Goal: Find specific page/section: Find specific page/section

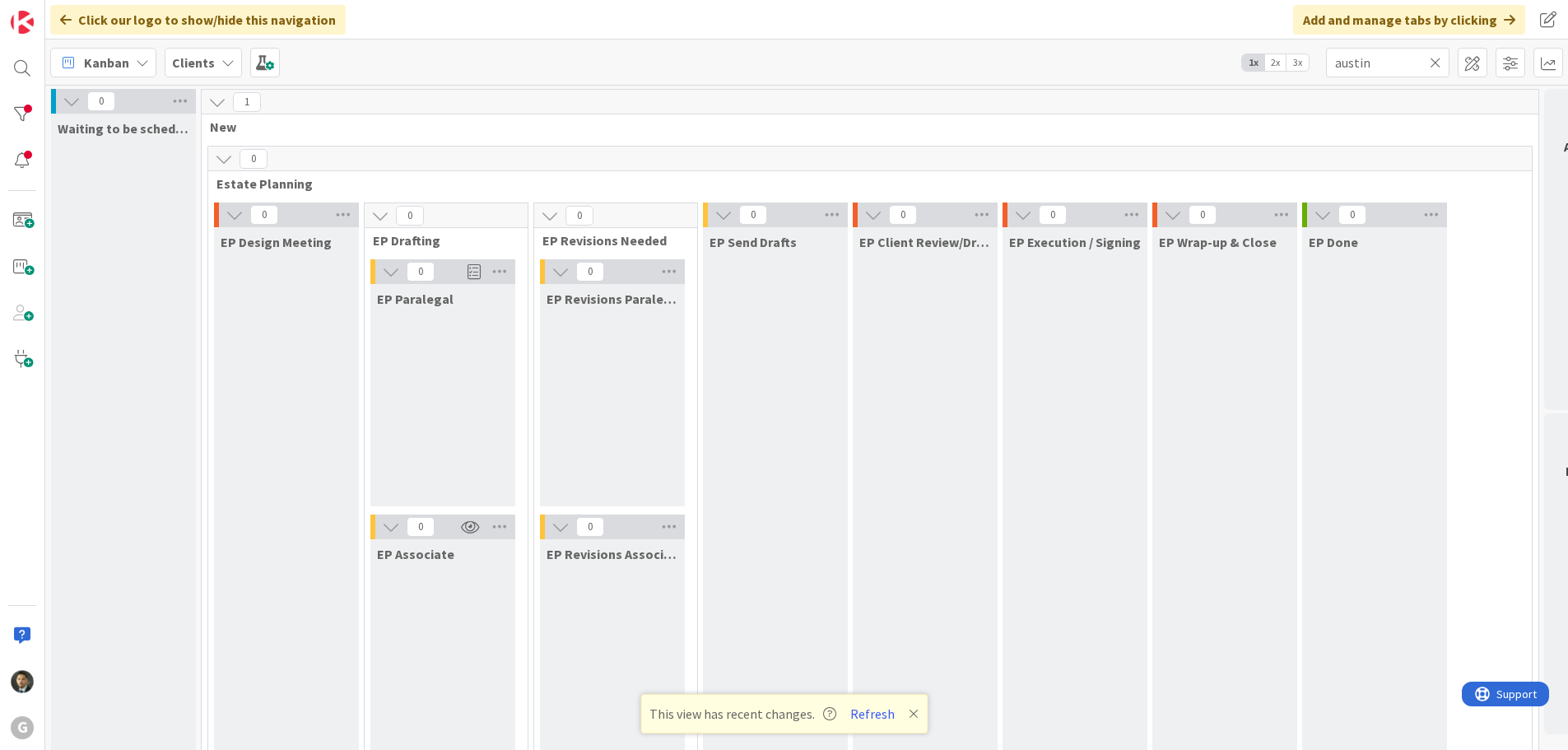
click at [1394, 59] on input "austin" at bounding box center [1387, 62] width 123 height 30
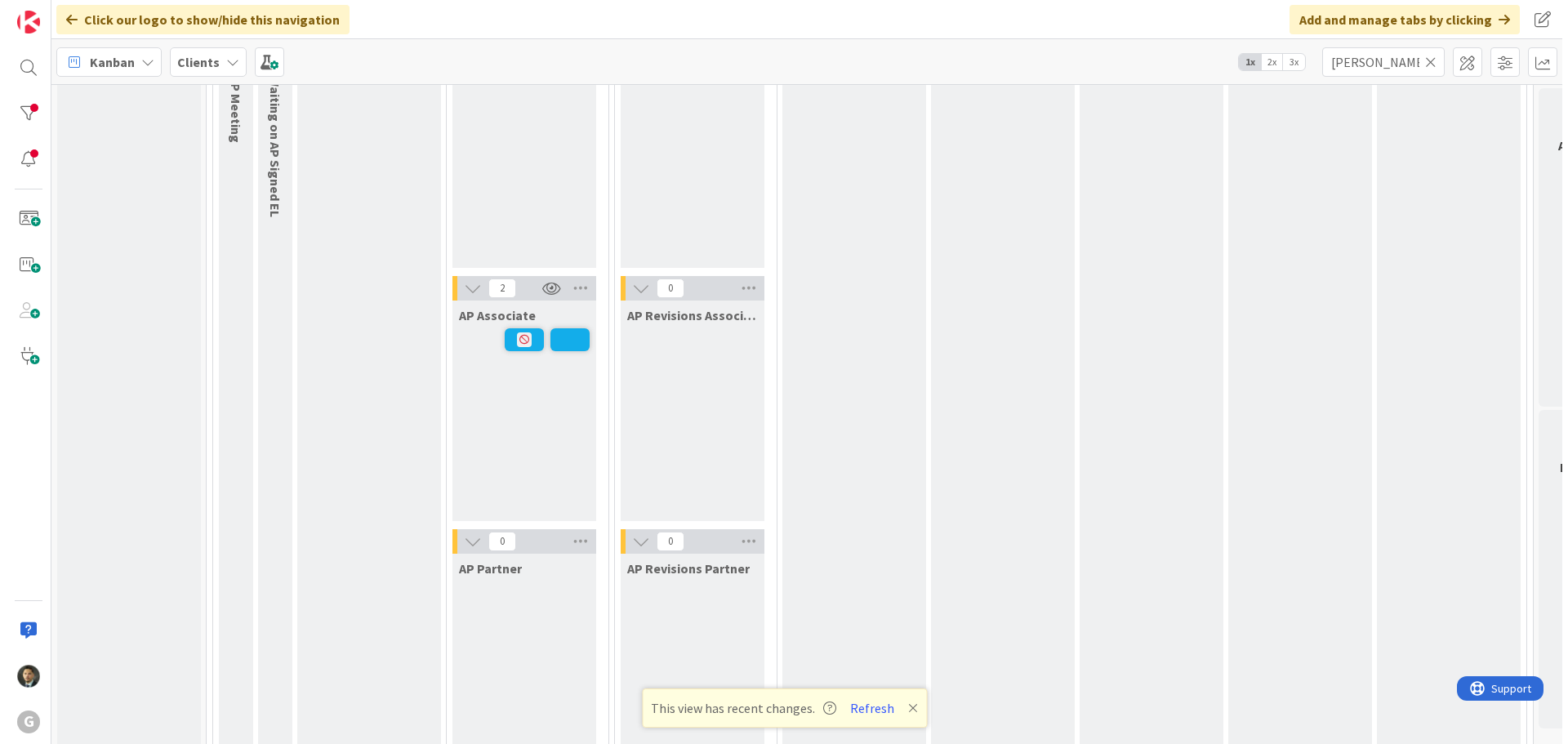
scroll to position [1387, 0]
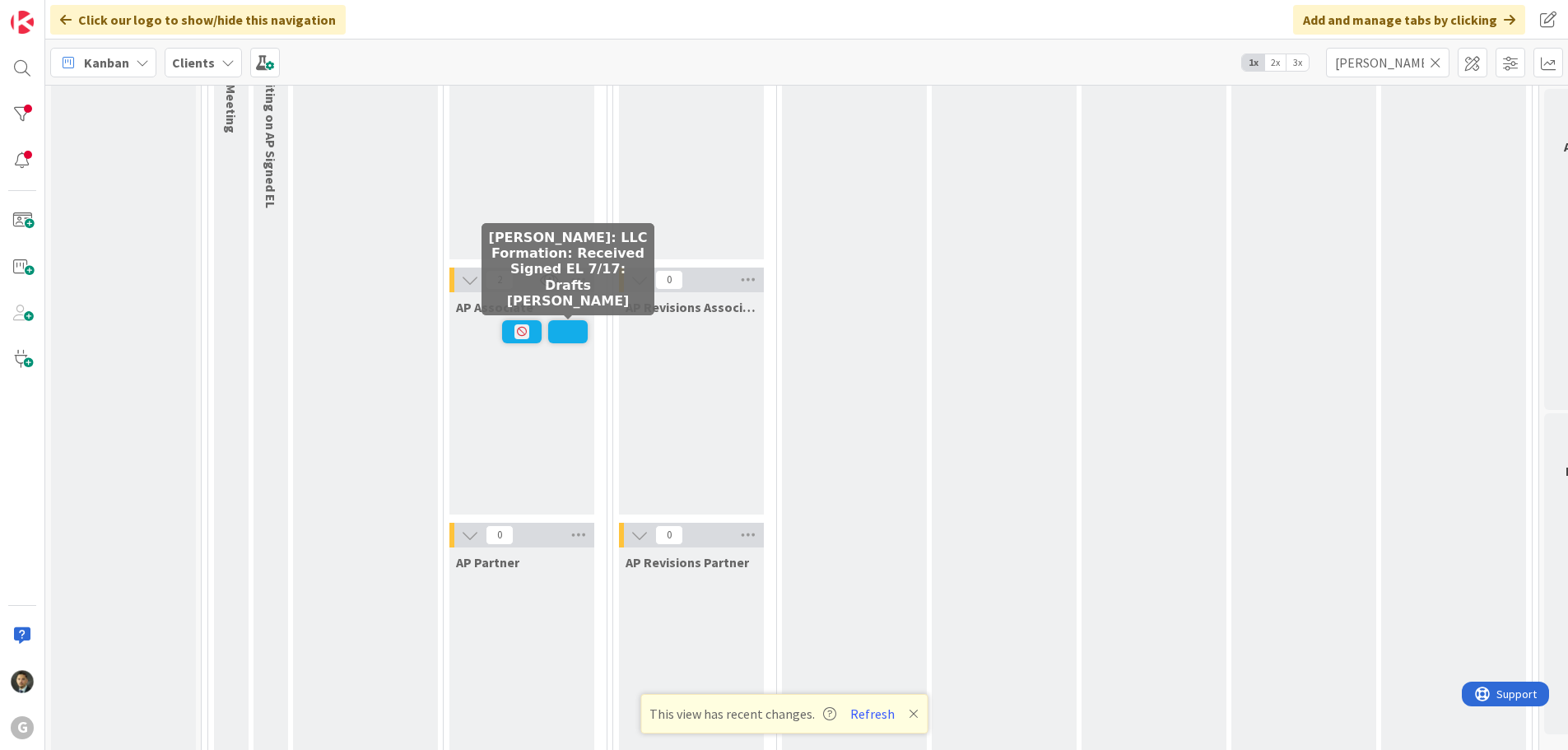
type input "[PERSON_NAME]"
click at [567, 337] on span at bounding box center [568, 331] width 39 height 23
type textarea "x"
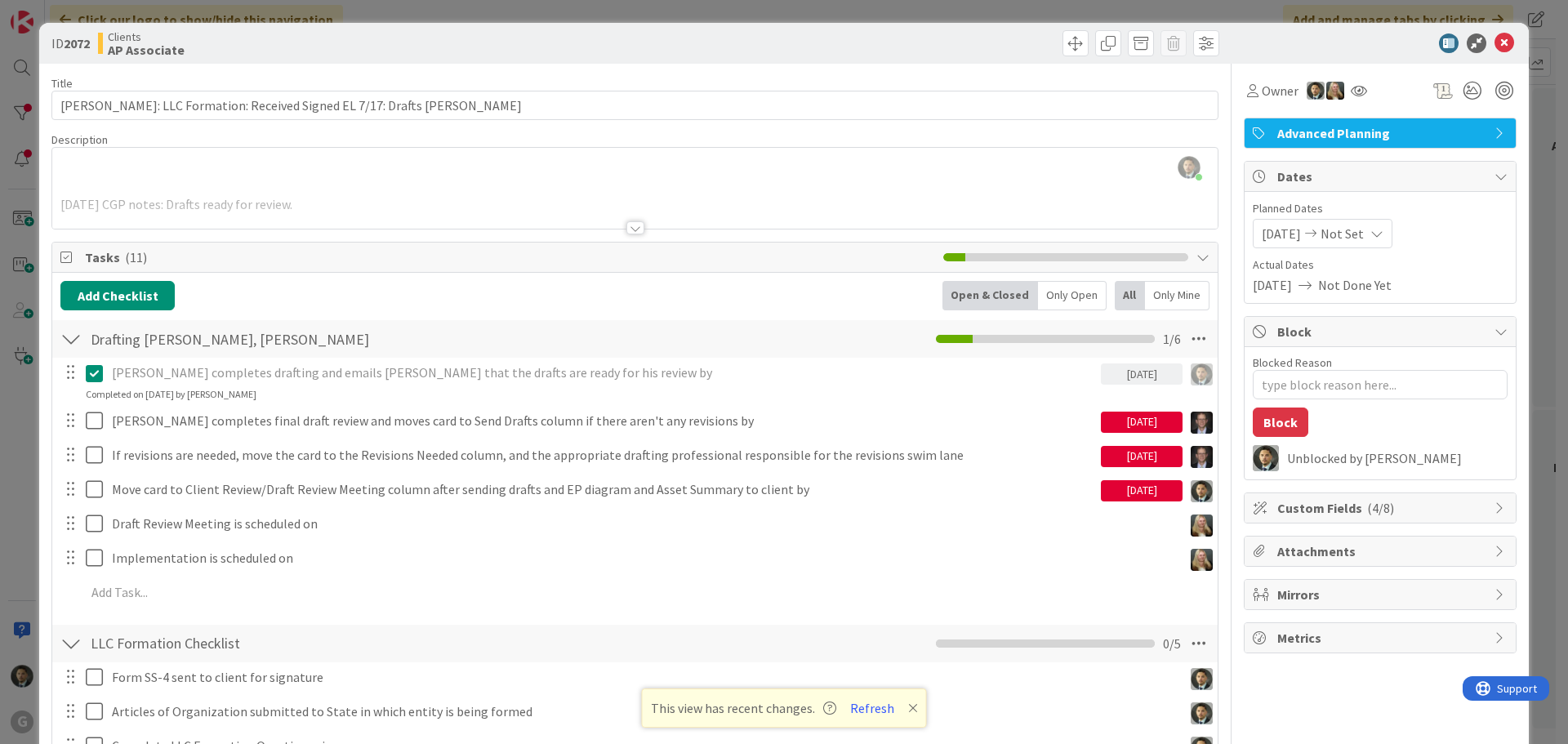
click at [804, 8] on div "ID 2072 Clients AP Associate Title 72 / 128 [PERSON_NAME]: LLC Formation: Recei…" at bounding box center [784, 372] width 1568 height 744
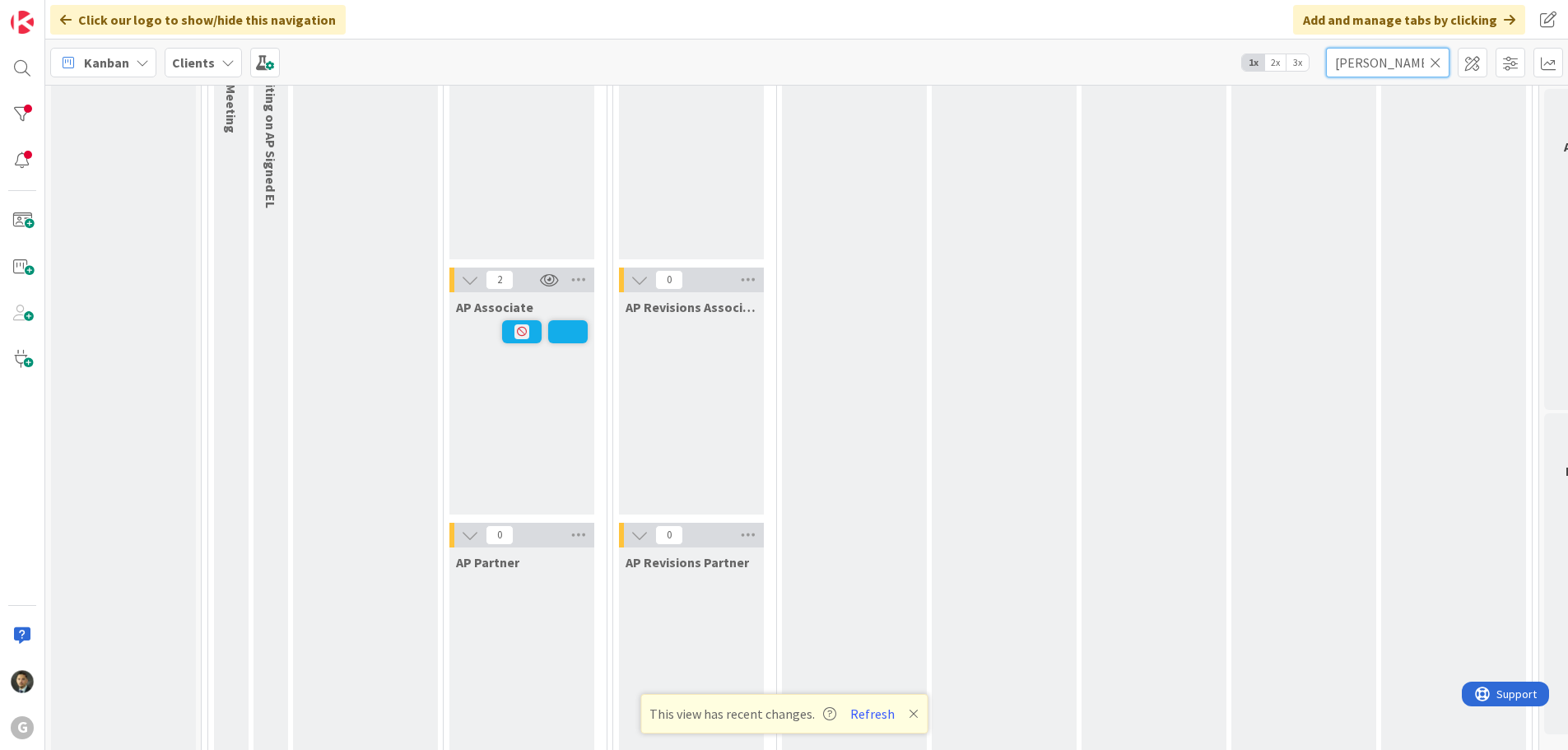
drag, startPoint x: 1398, startPoint y: 58, endPoint x: 1277, endPoint y: 72, distance: 121.8
click at [1277, 71] on div "Kanban Clients 1x 2x 3x [PERSON_NAME]" at bounding box center [806, 62] width 1523 height 45
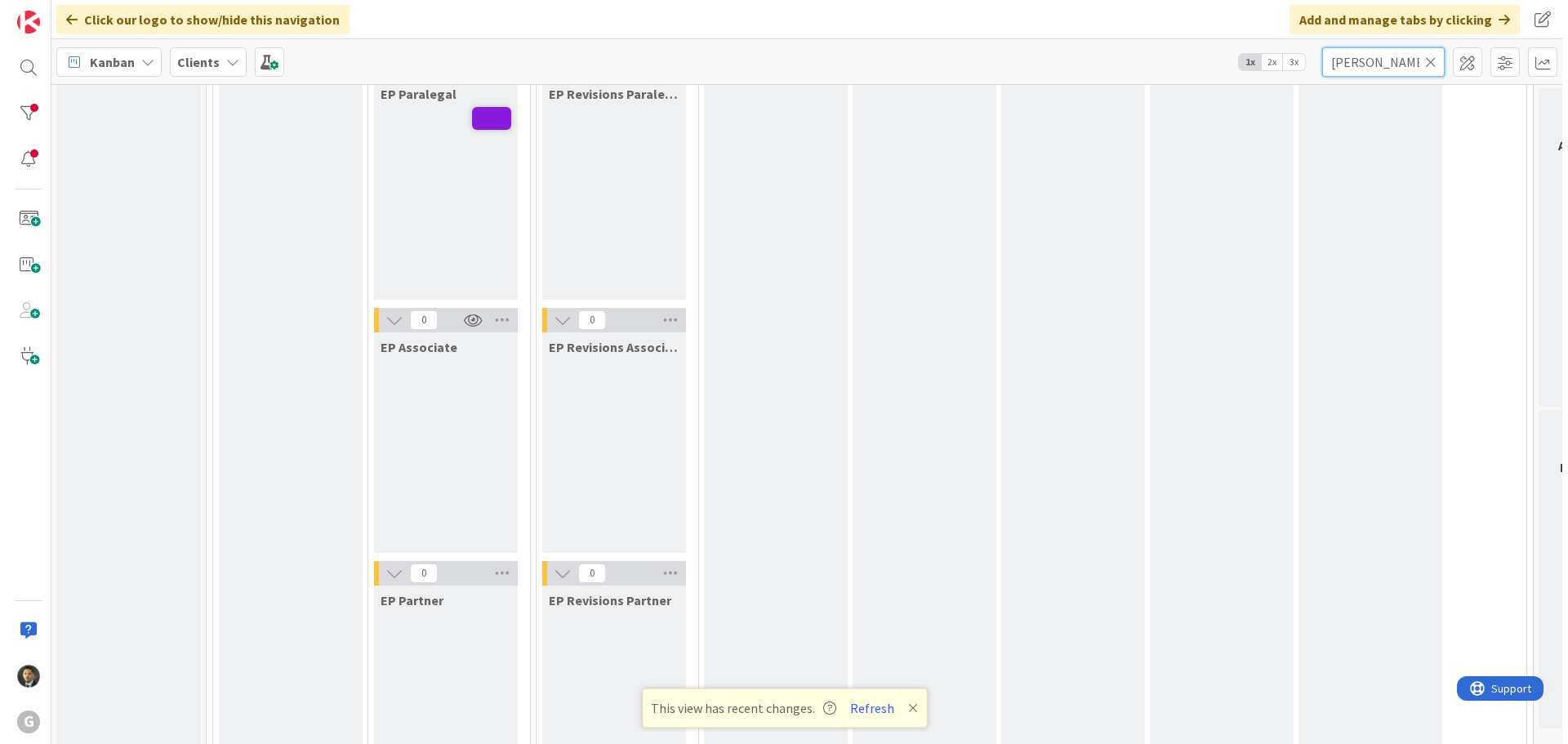
scroll to position [163, 0]
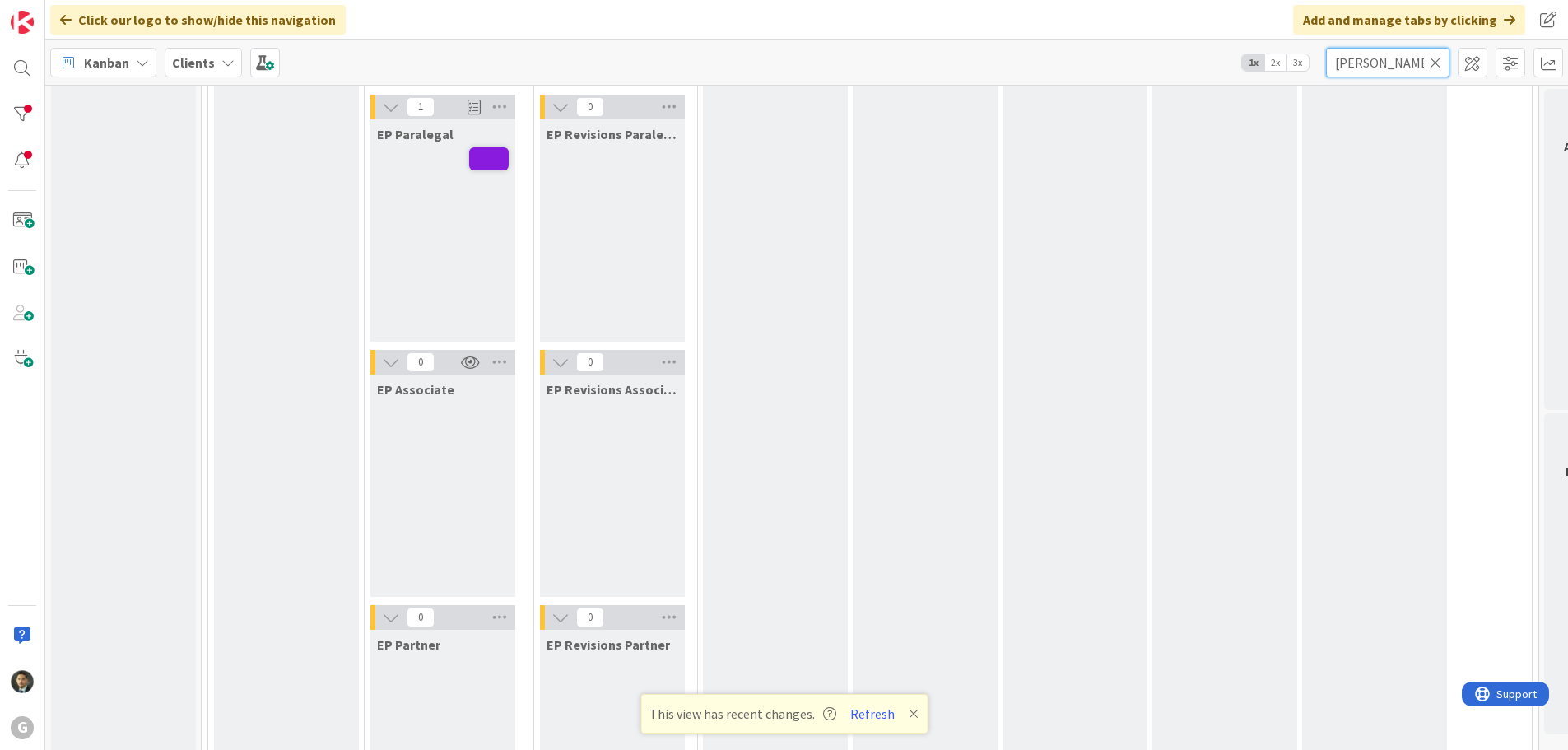
type input "[PERSON_NAME]"
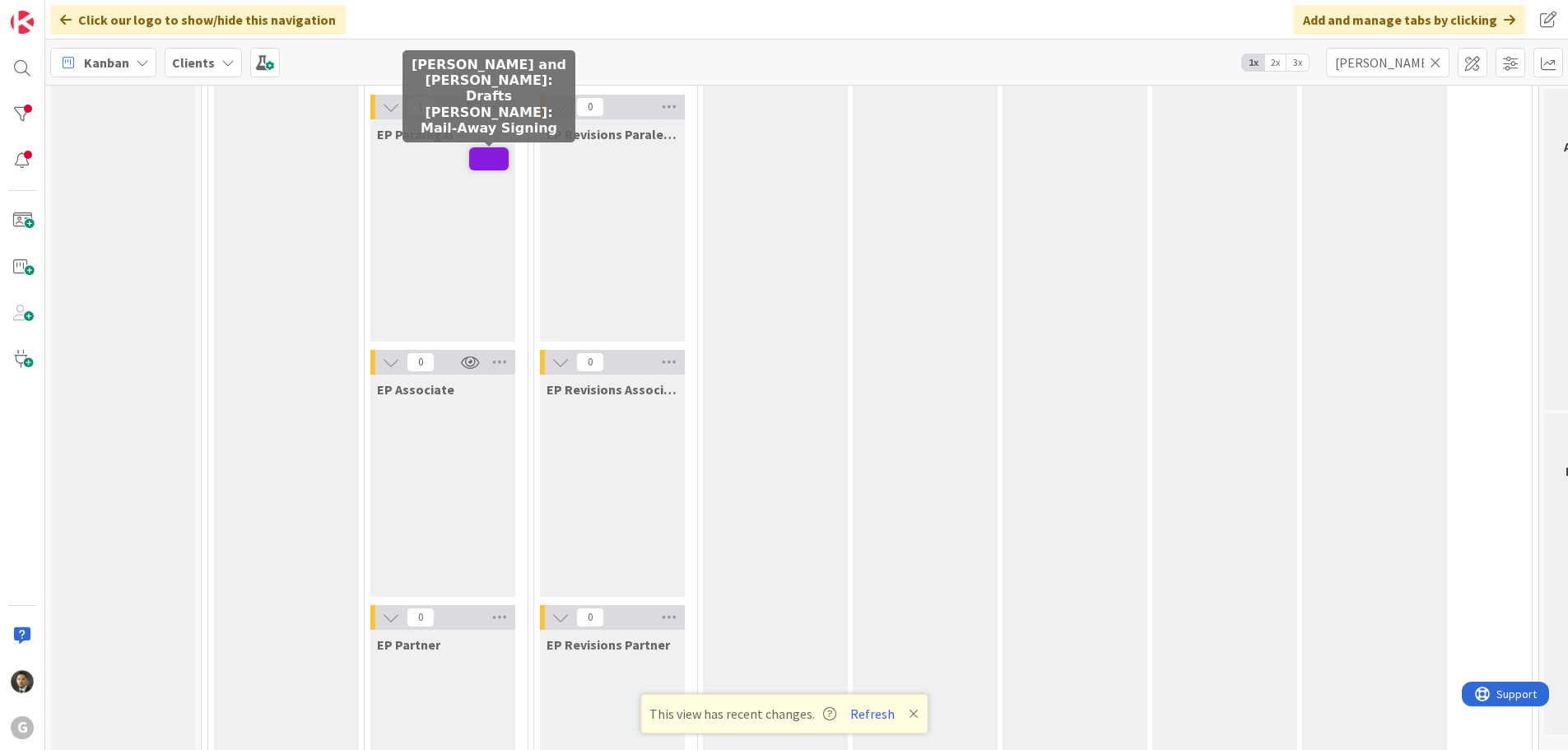
click at [486, 159] on span at bounding box center [489, 158] width 39 height 23
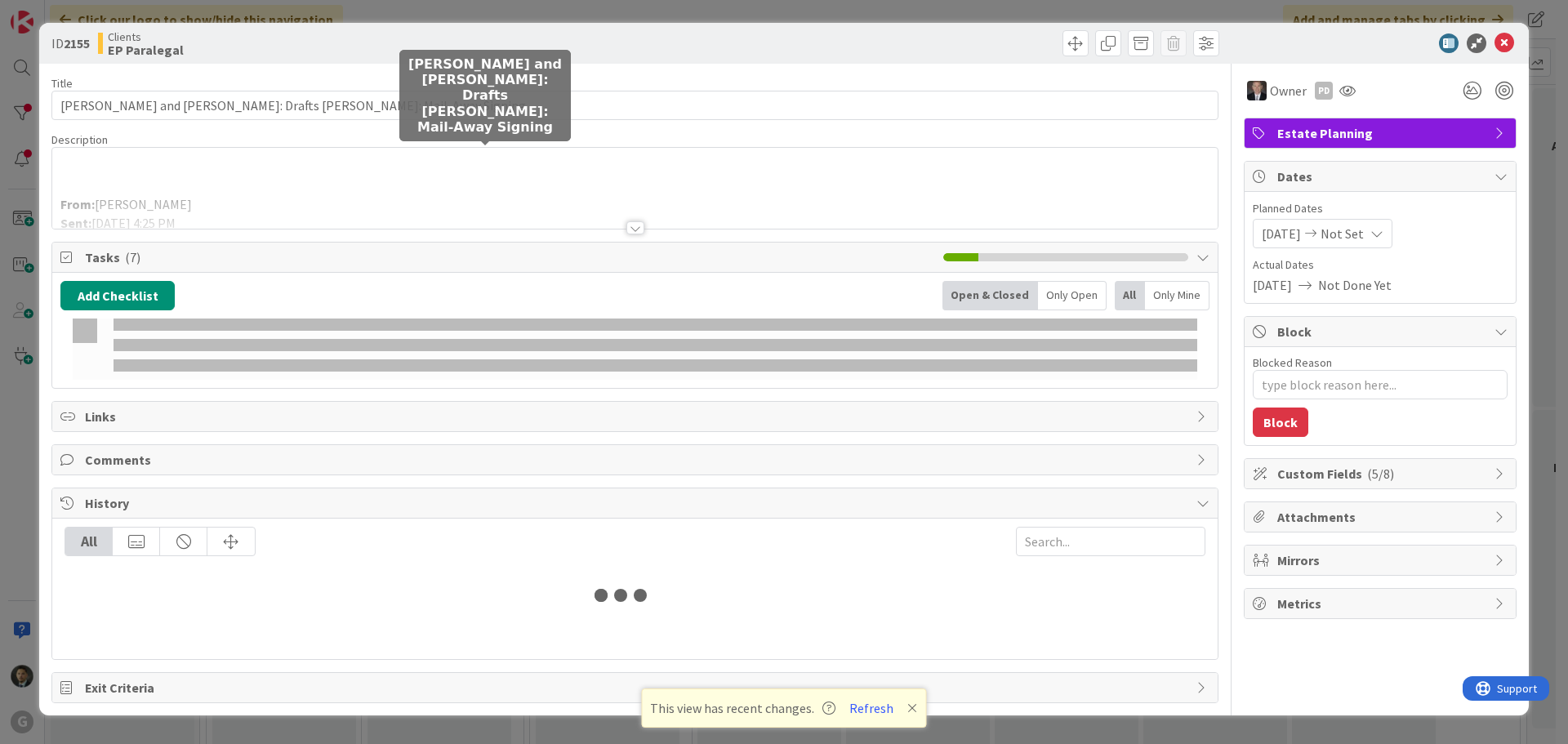
type textarea "x"
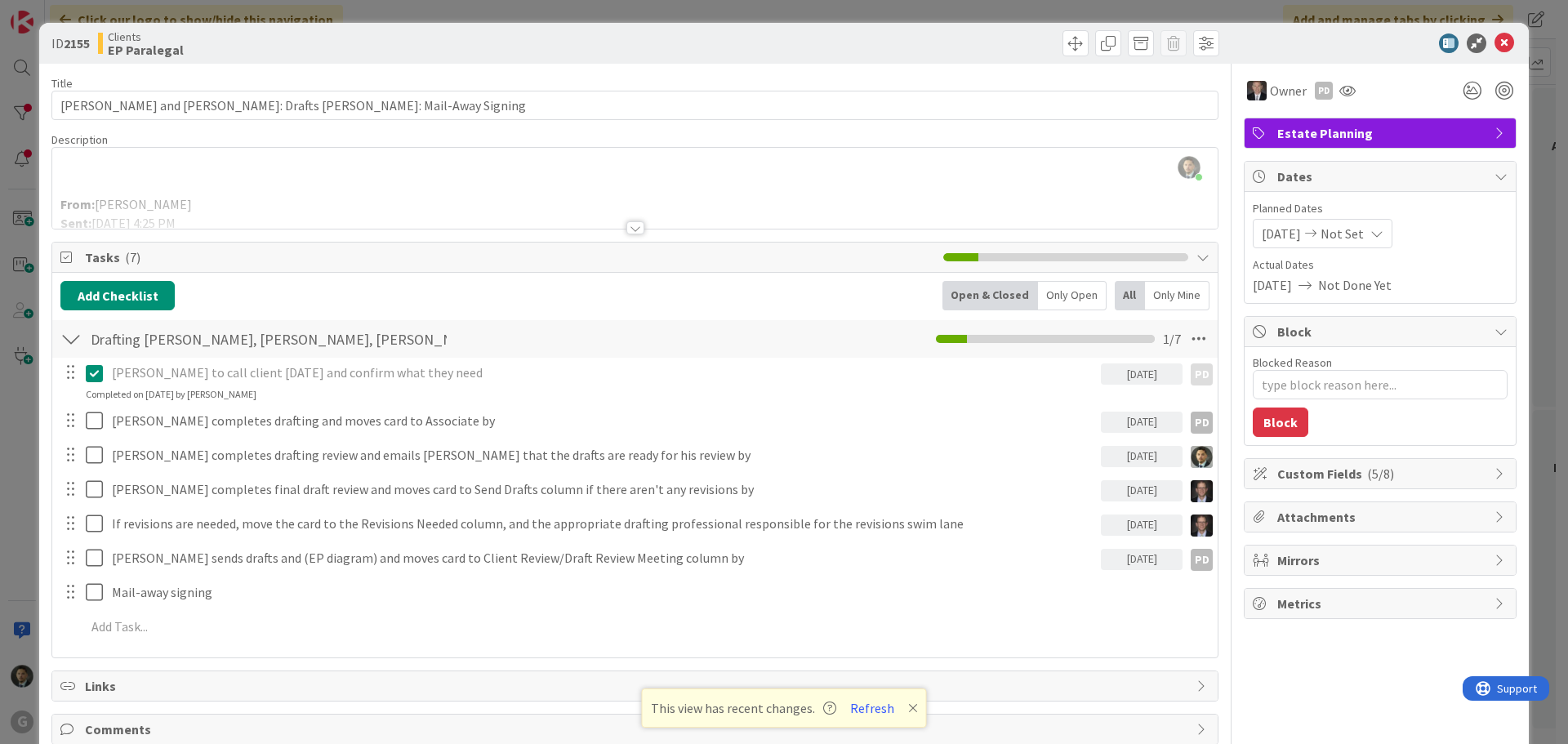
click at [627, 225] on div at bounding box center [635, 227] width 18 height 13
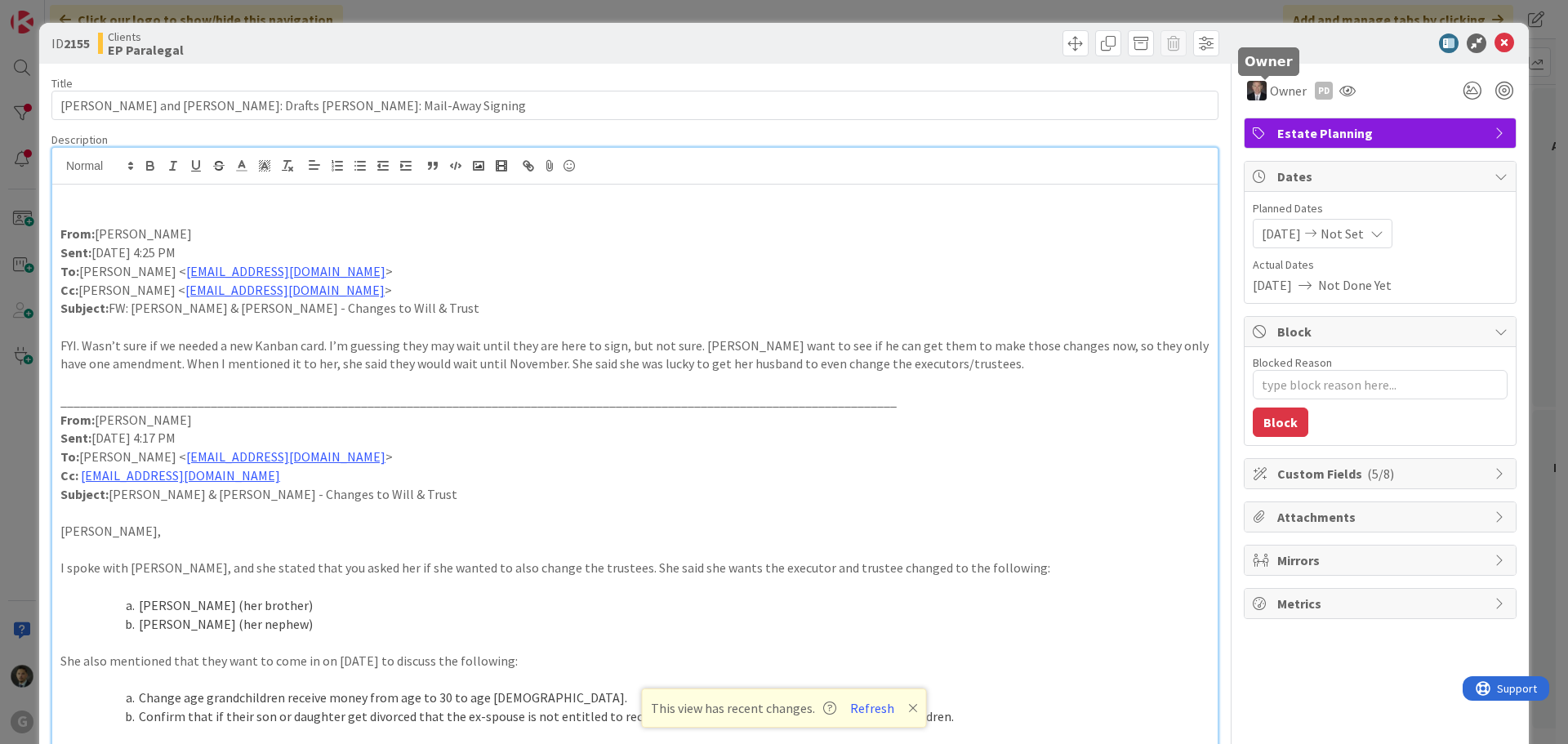
click at [1241, 15] on div "ID 2155 Clients EP Paralegal Title 73 / 128 [PERSON_NAME] and [PERSON_NAME]: Dr…" at bounding box center [784, 372] width 1568 height 744
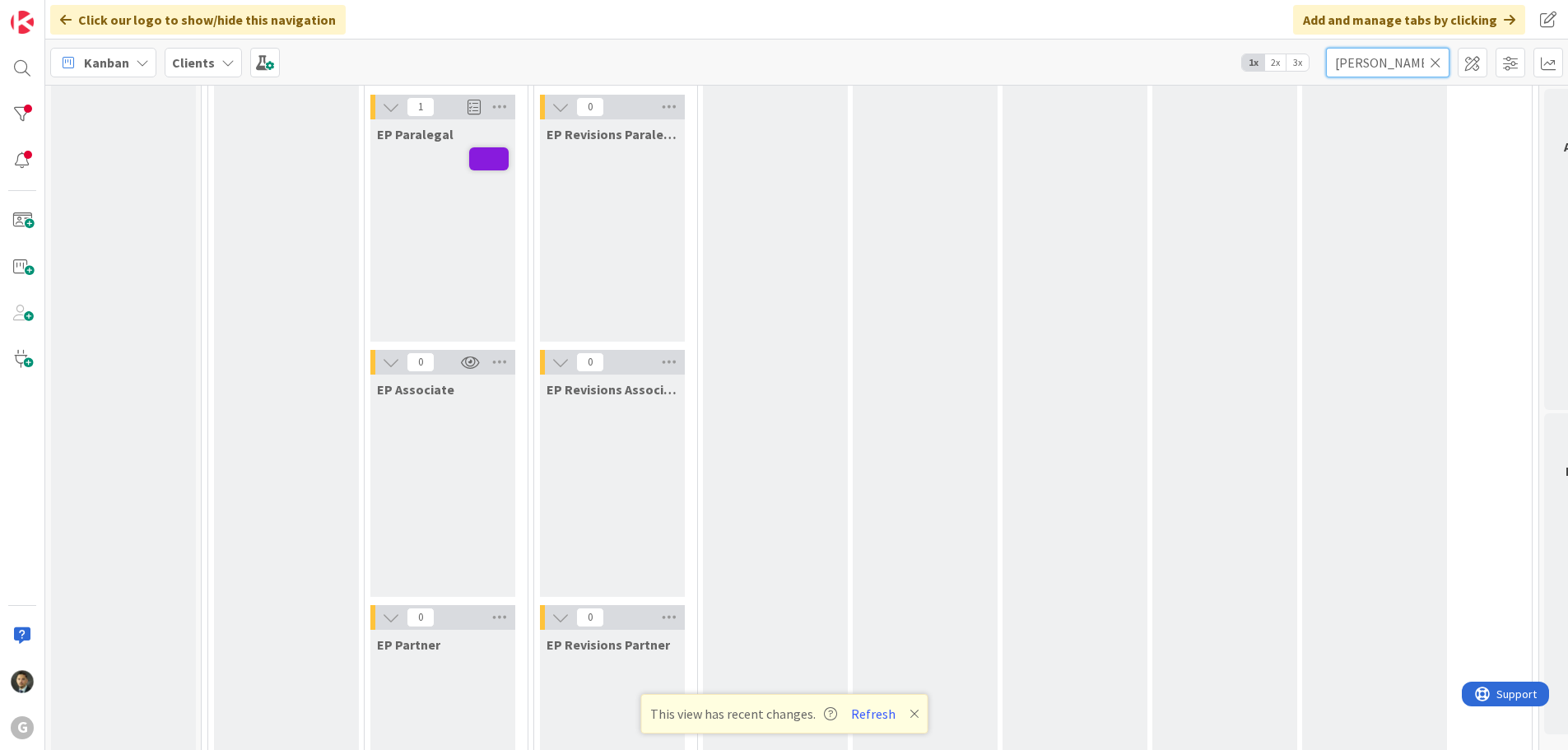
drag, startPoint x: 1356, startPoint y: 64, endPoint x: 1291, endPoint y: 66, distance: 65.0
click at [1291, 66] on div "Kanban Clients 1x 2x 3x [PERSON_NAME]" at bounding box center [806, 62] width 1523 height 45
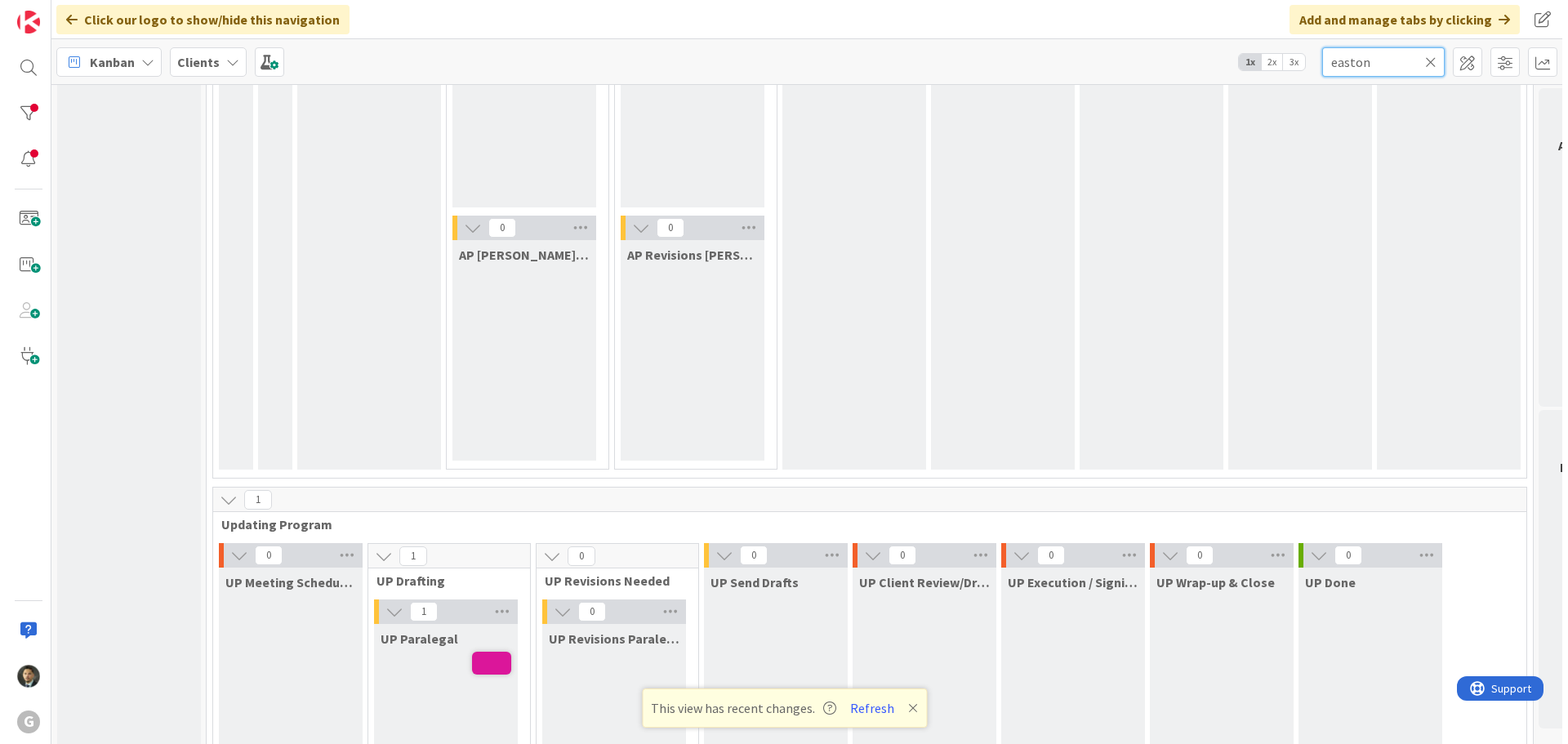
scroll to position [2123, 0]
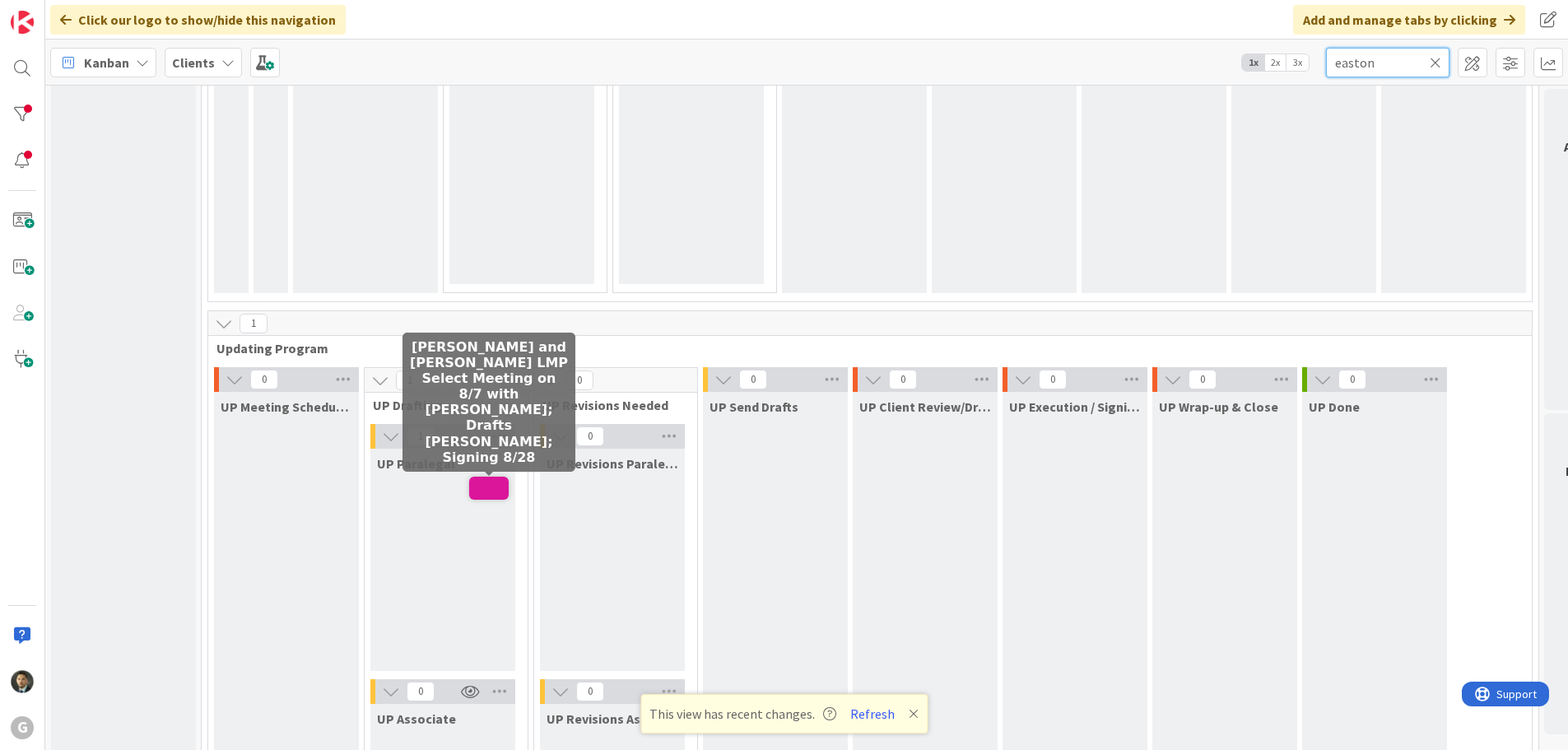
type input "easton"
click at [475, 491] on span at bounding box center [489, 487] width 39 height 23
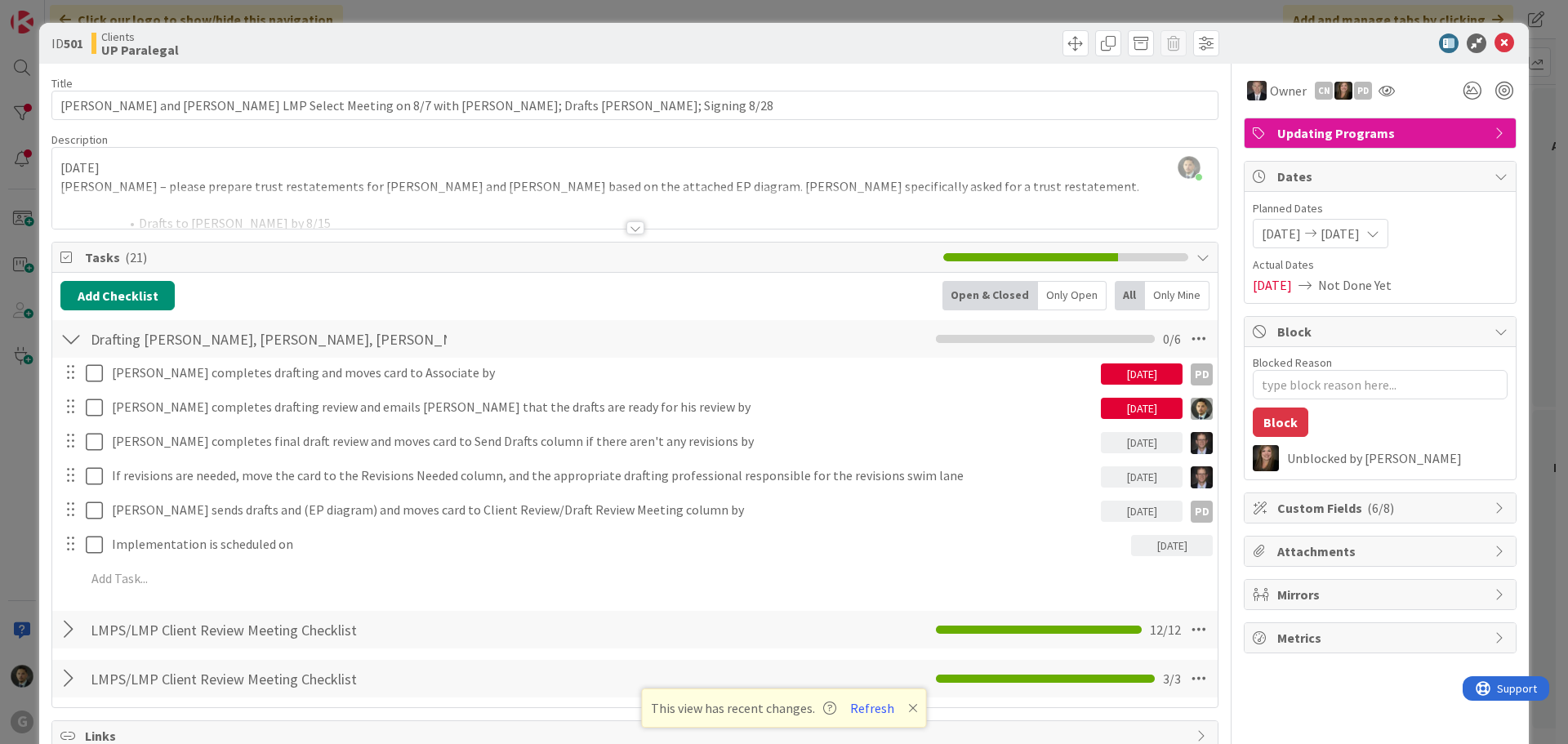
click at [627, 225] on div at bounding box center [635, 227] width 18 height 13
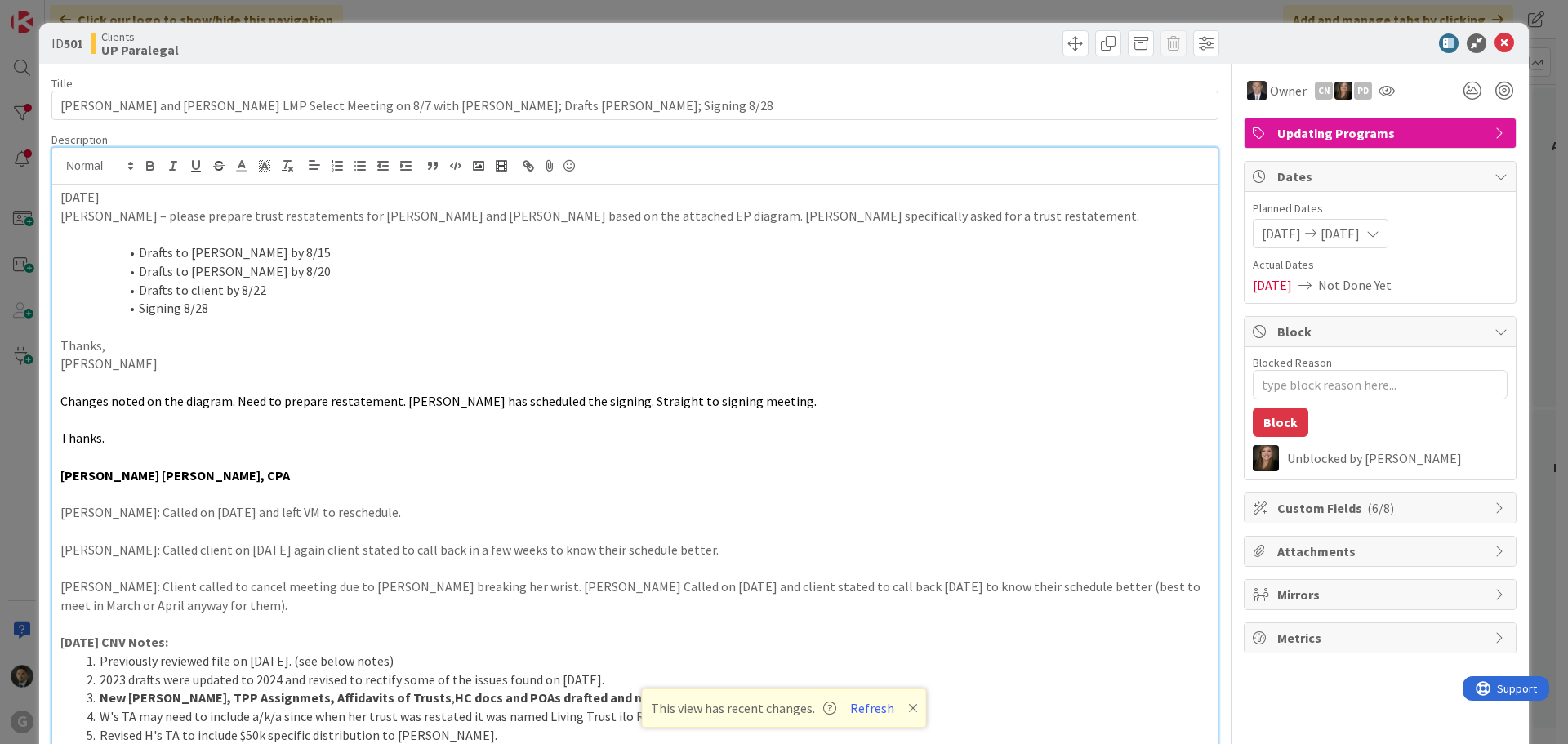
type textarea "x"
